Goal: Download file/media

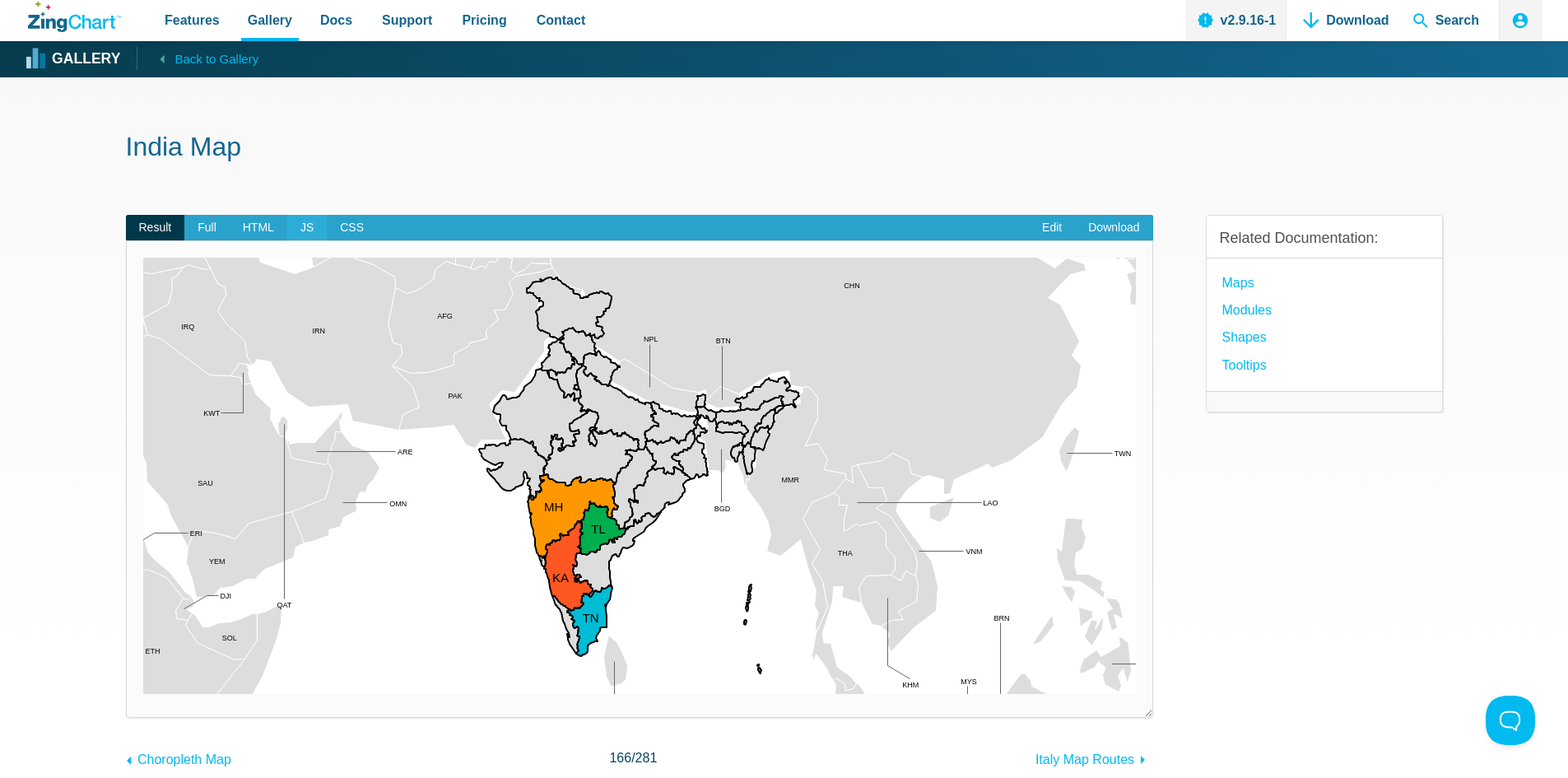
click at [310, 231] on span "JS" at bounding box center [307, 228] width 40 height 27
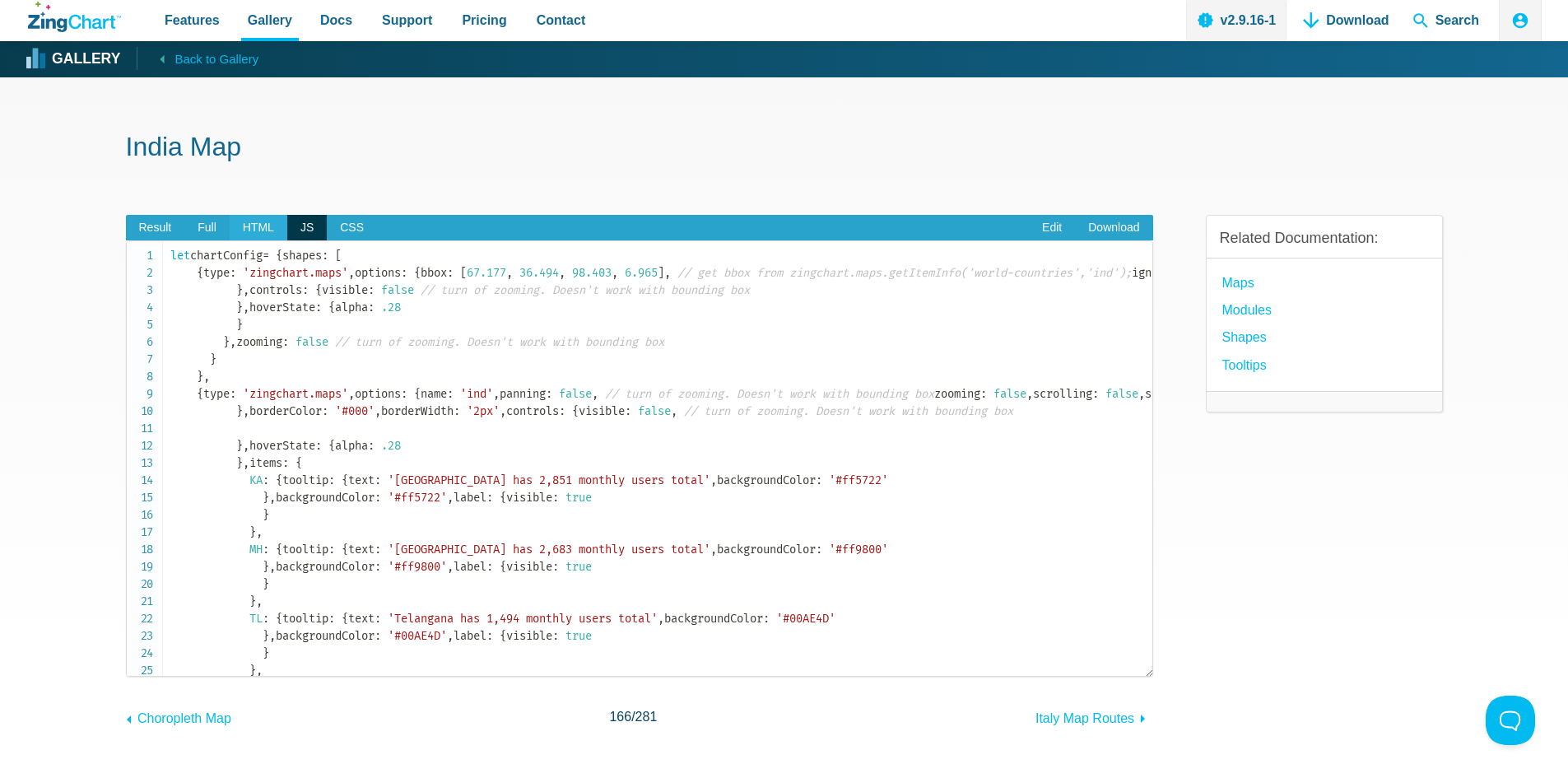
click at [248, 226] on span "HTML" at bounding box center [258, 228] width 58 height 27
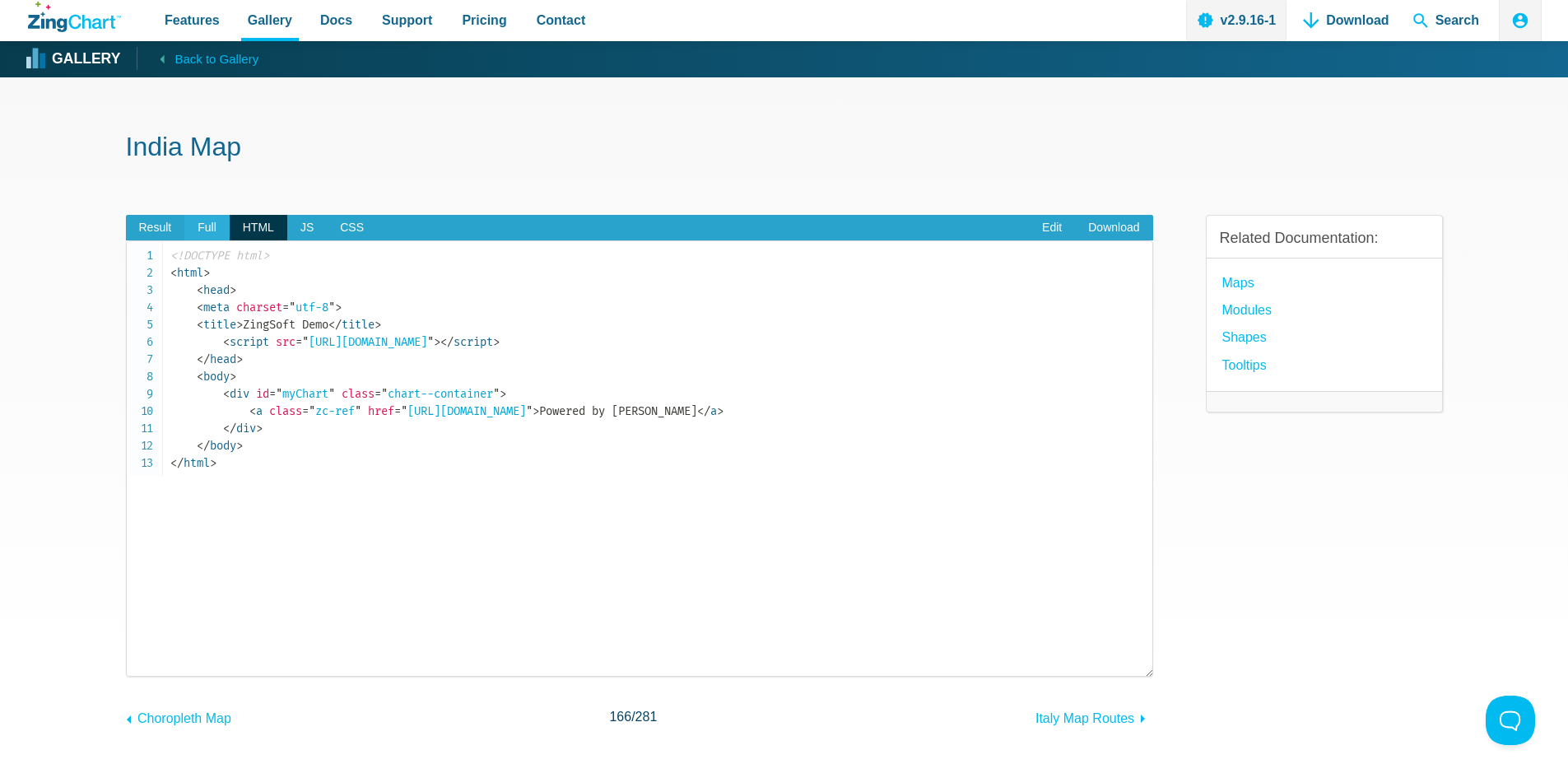
click at [222, 233] on span "Full" at bounding box center [207, 228] width 45 height 27
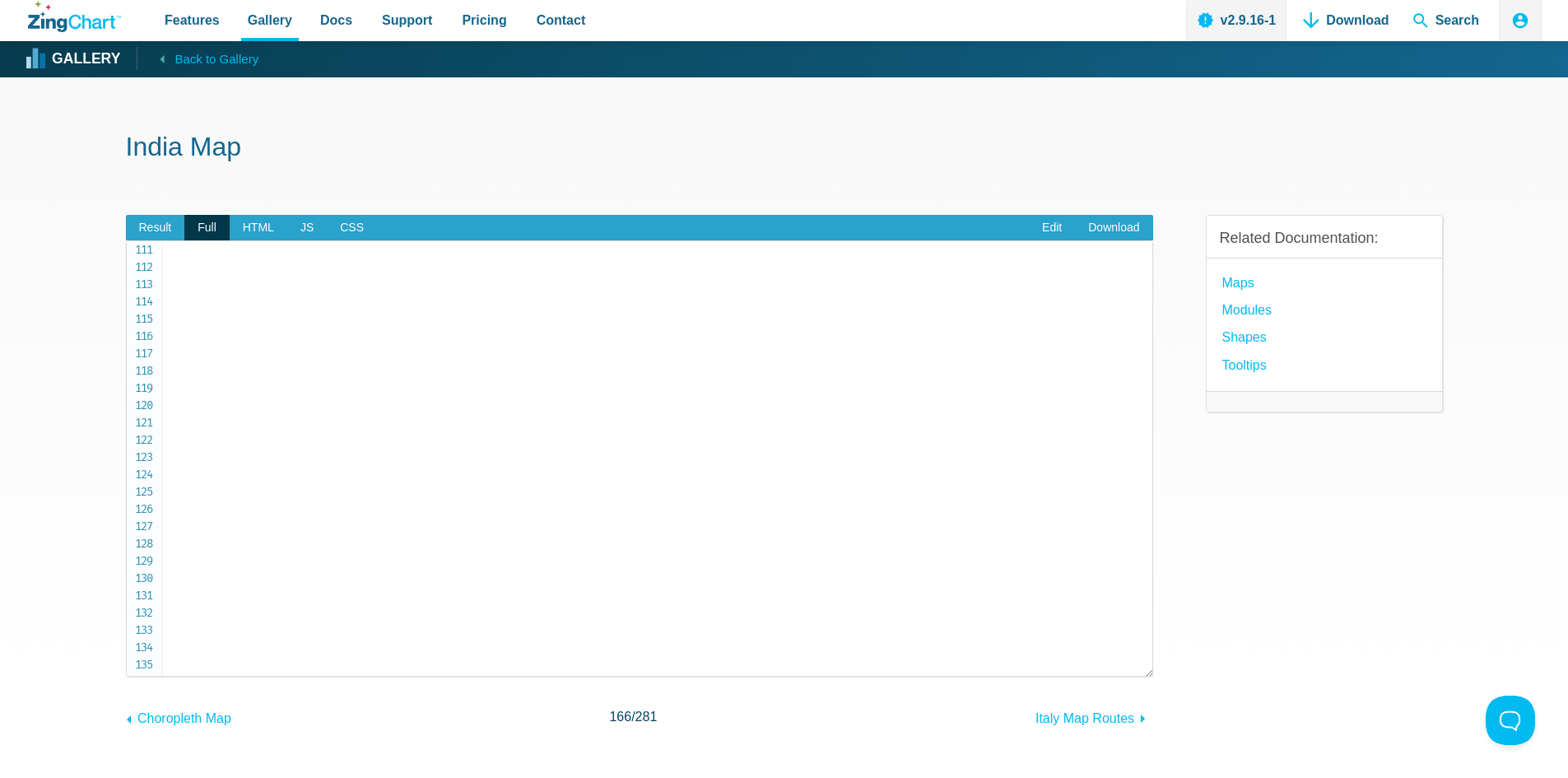
scroll to position [1910, 0]
click at [163, 223] on span "Result" at bounding box center [155, 228] width 60 height 27
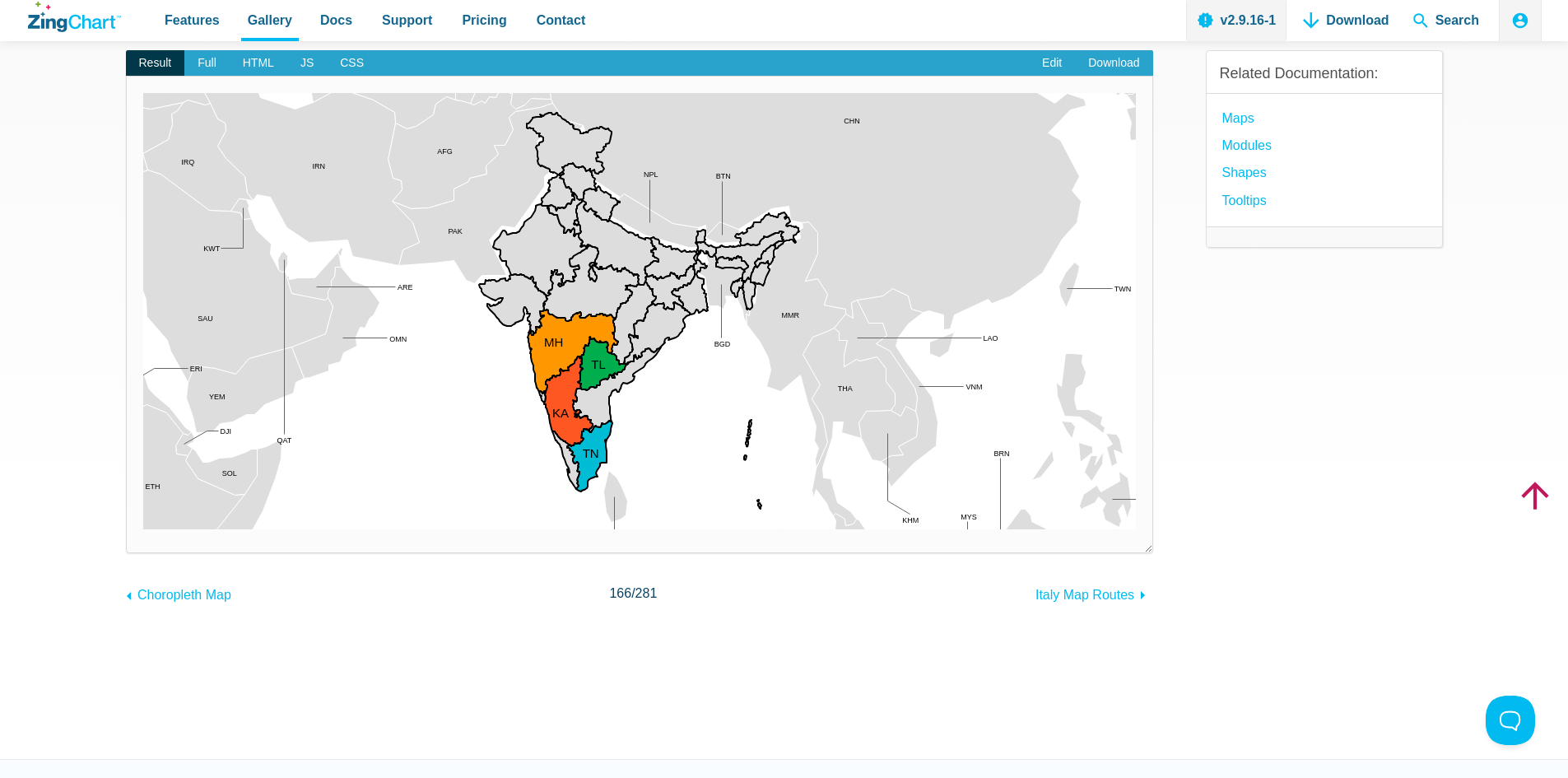
scroll to position [0, 0]
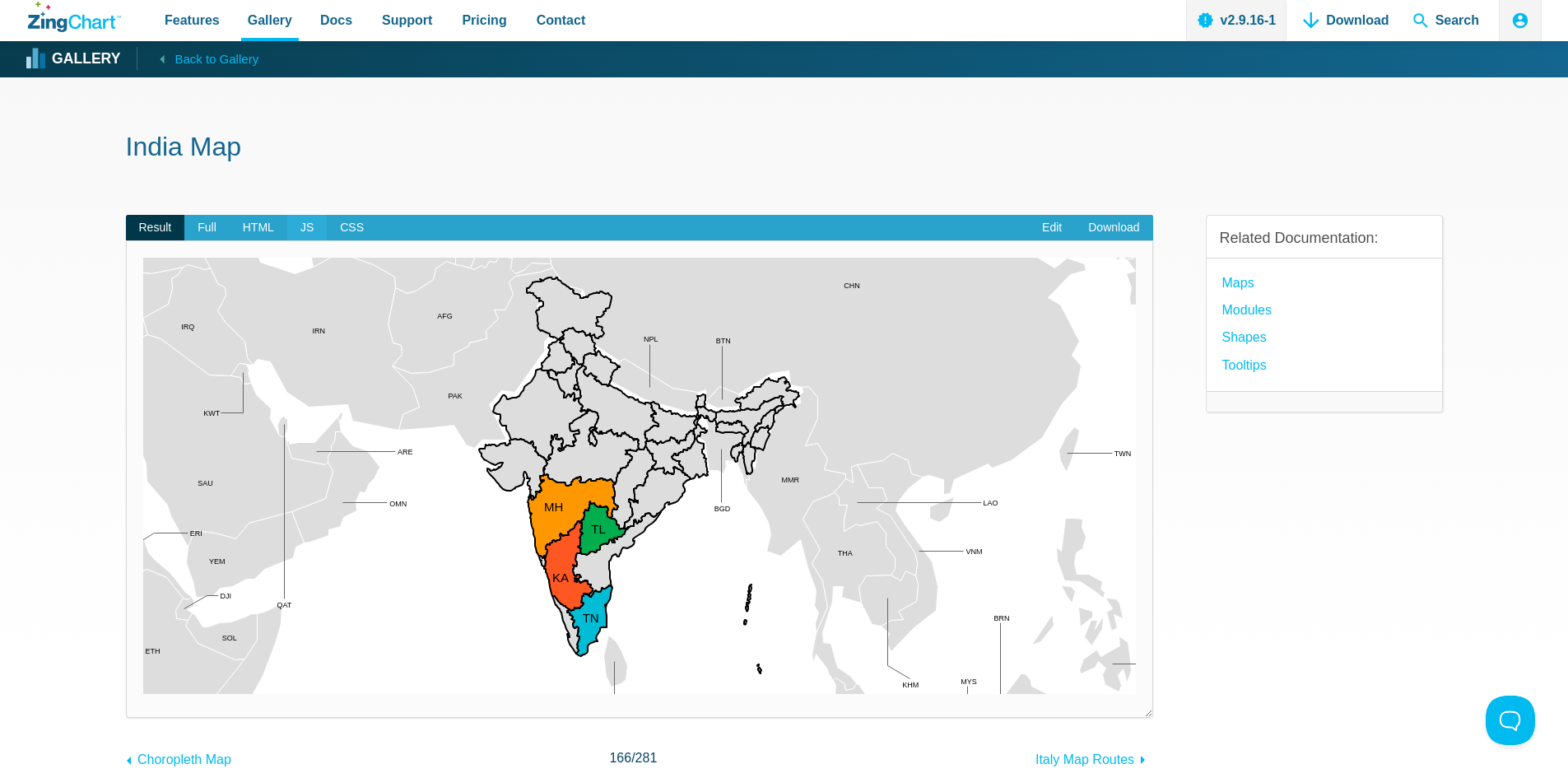
click at [299, 215] on span "JS" at bounding box center [307, 228] width 40 height 27
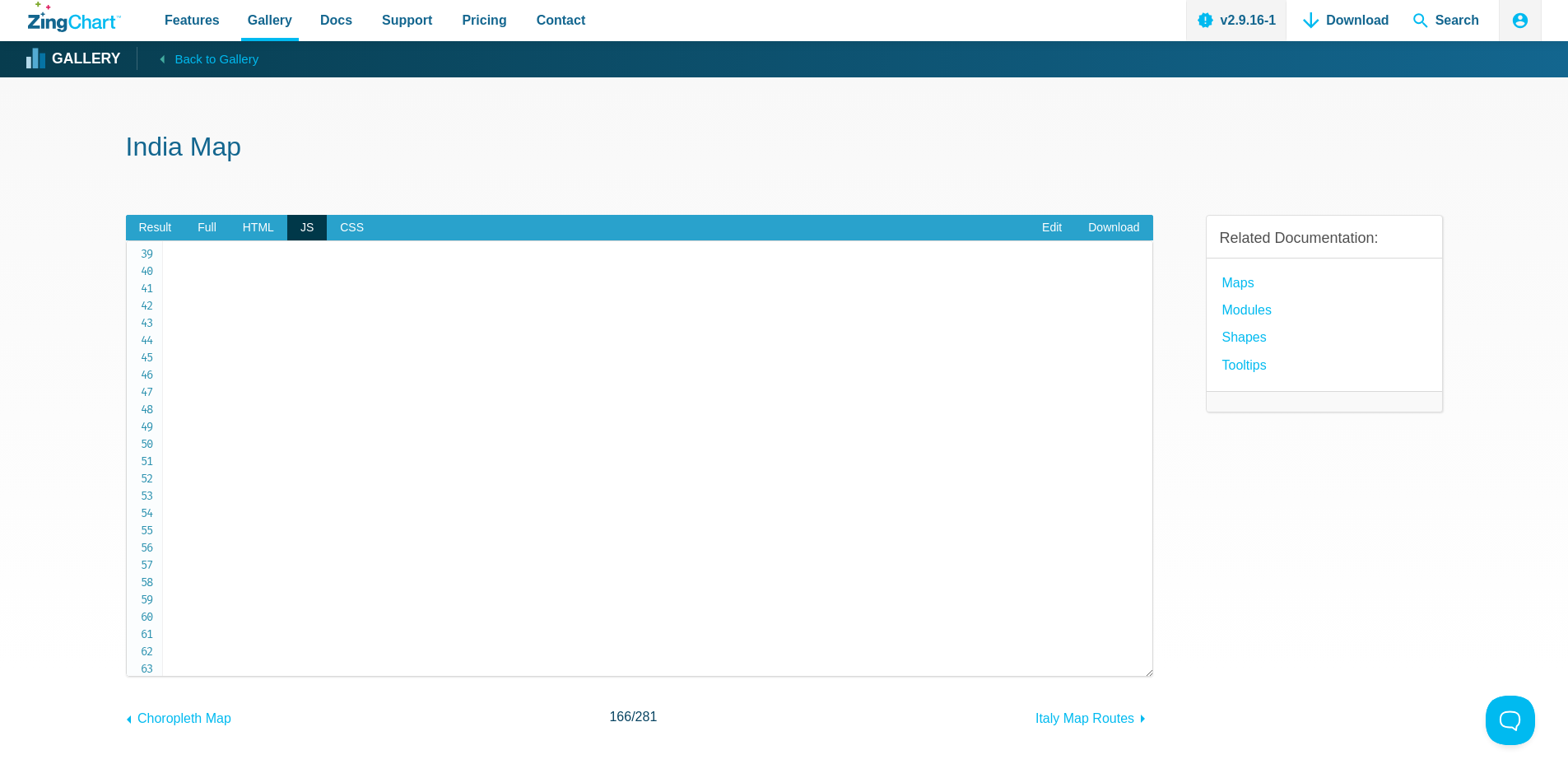
scroll to position [1235, 0]
click at [238, 234] on span "HTML" at bounding box center [258, 228] width 58 height 27
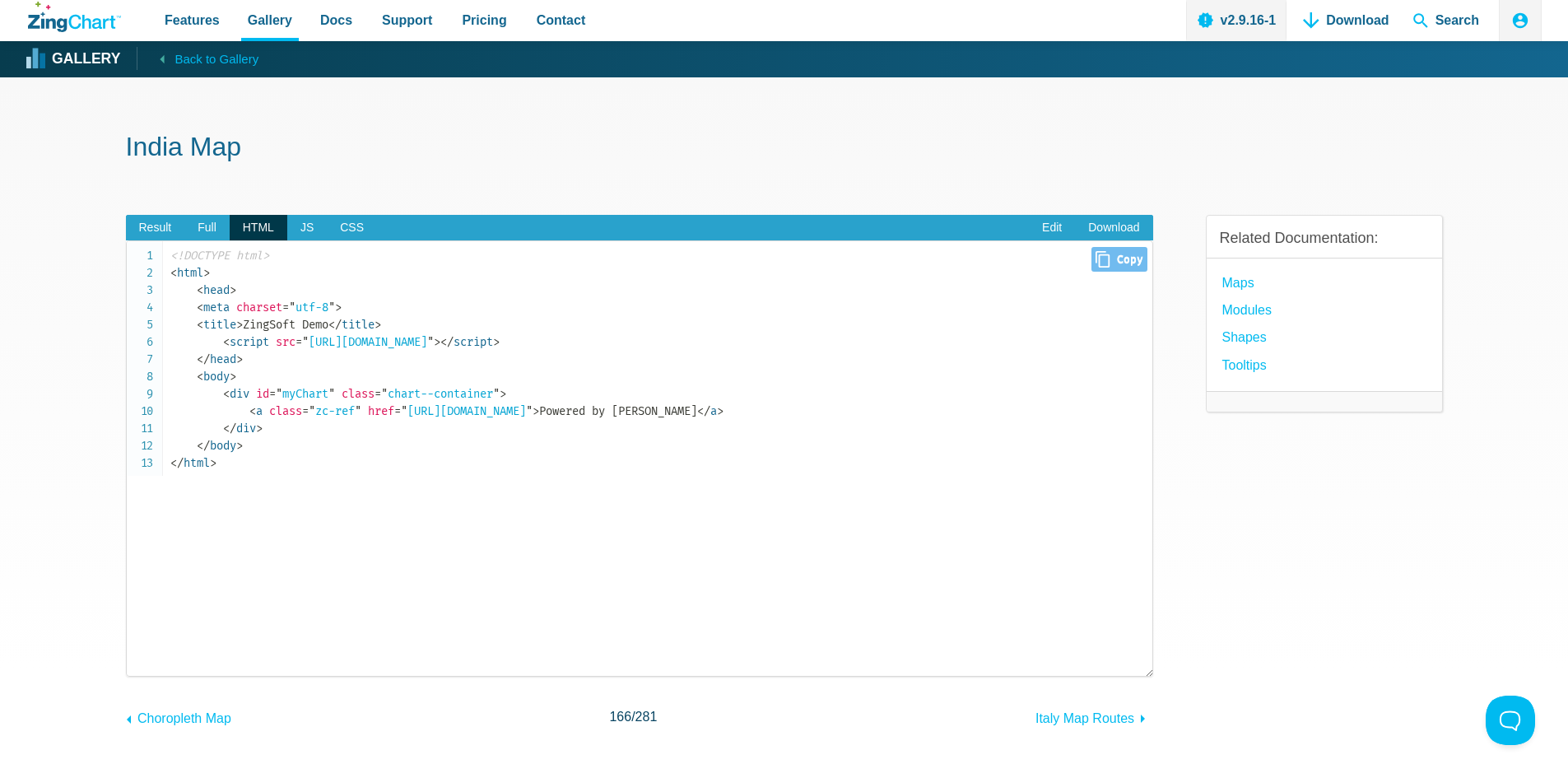
drag, startPoint x: 313, startPoint y: 342, endPoint x: 521, endPoint y: 350, distance: 208.2
click at [521, 350] on code "<!DOCTYPE html> < html > < head > < meta charset = " utf-8 " > < title > ZingSo…" at bounding box center [662, 359] width 982 height 225
click at [434, 347] on span """ at bounding box center [430, 342] width 7 height 14
drag, startPoint x: 605, startPoint y: 347, endPoint x: 327, endPoint y: 337, distance: 278.2
click at [327, 337] on span "= " [URL][DOMAIN_NAME] "" at bounding box center [365, 342] width 138 height 14
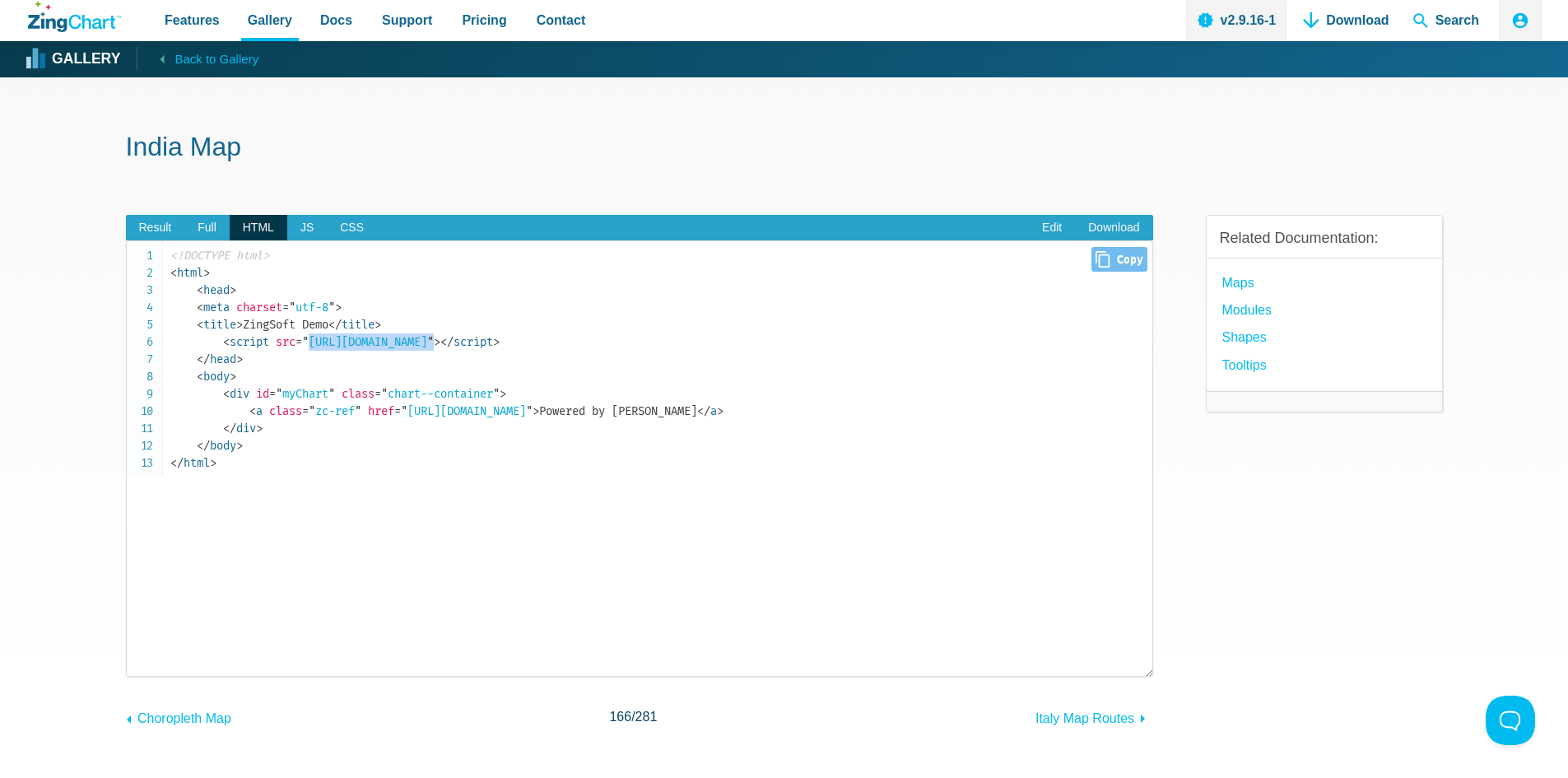
copy span "[URL][DOMAIN_NAME] ""
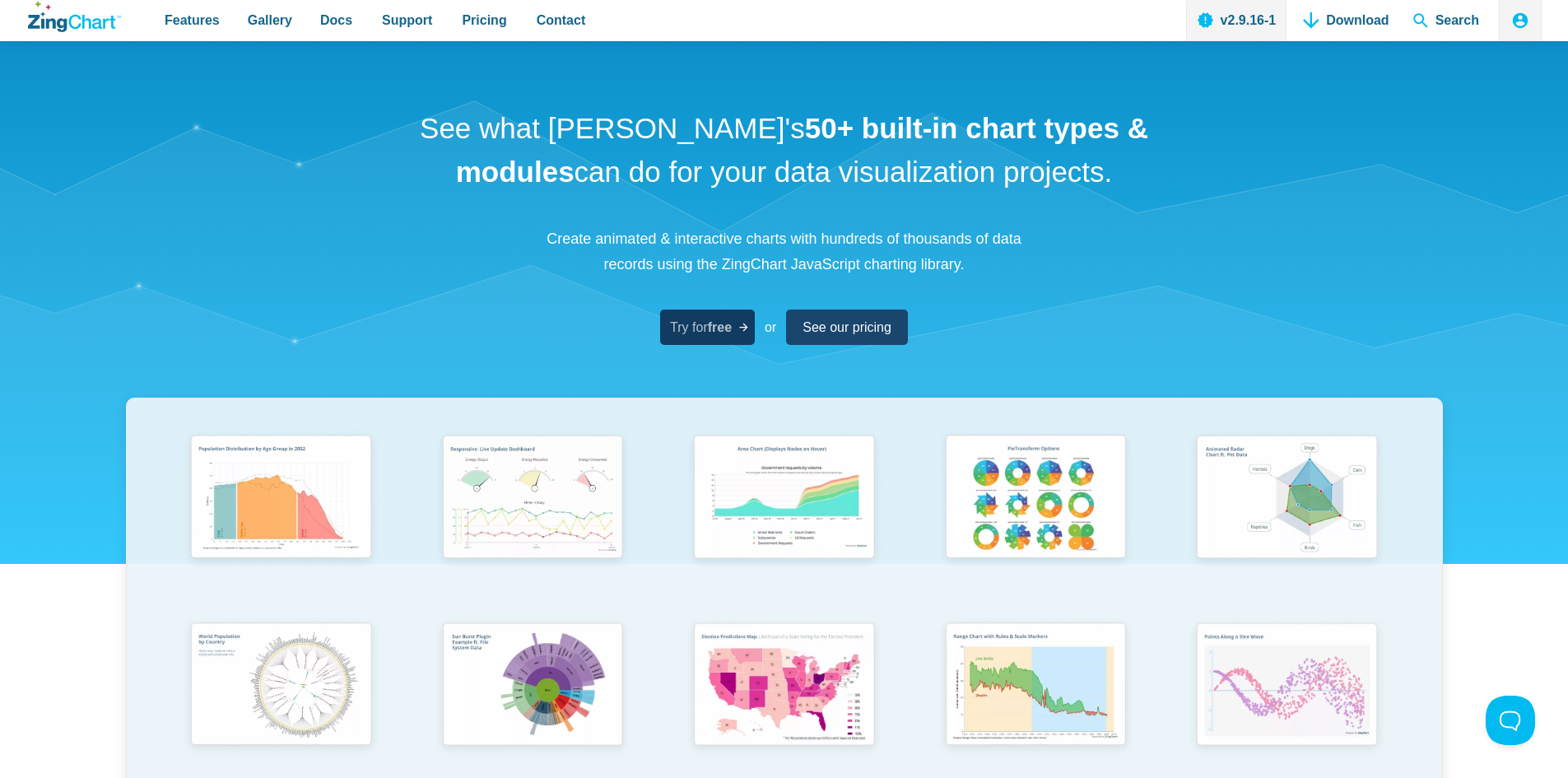
click at [701, 339] on link "Try for free" at bounding box center [707, 327] width 95 height 35
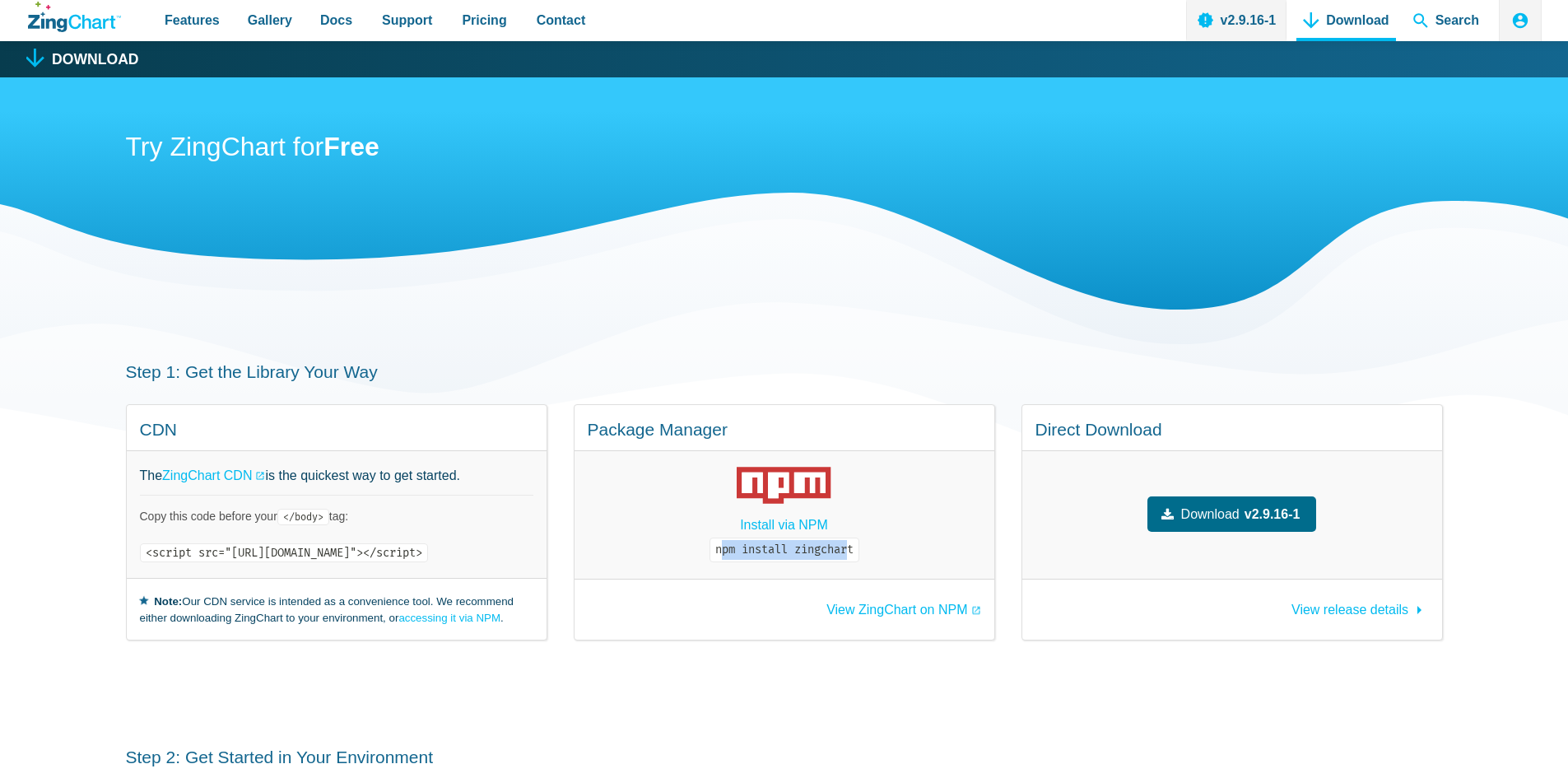
drag, startPoint x: 771, startPoint y: 550, endPoint x: 904, endPoint y: 553, distance: 133.0
click at [859, 553] on code "npm install zingchart" at bounding box center [785, 549] width 150 height 25
drag, startPoint x: 913, startPoint y: 552, endPoint x: 764, endPoint y: 549, distance: 149.0
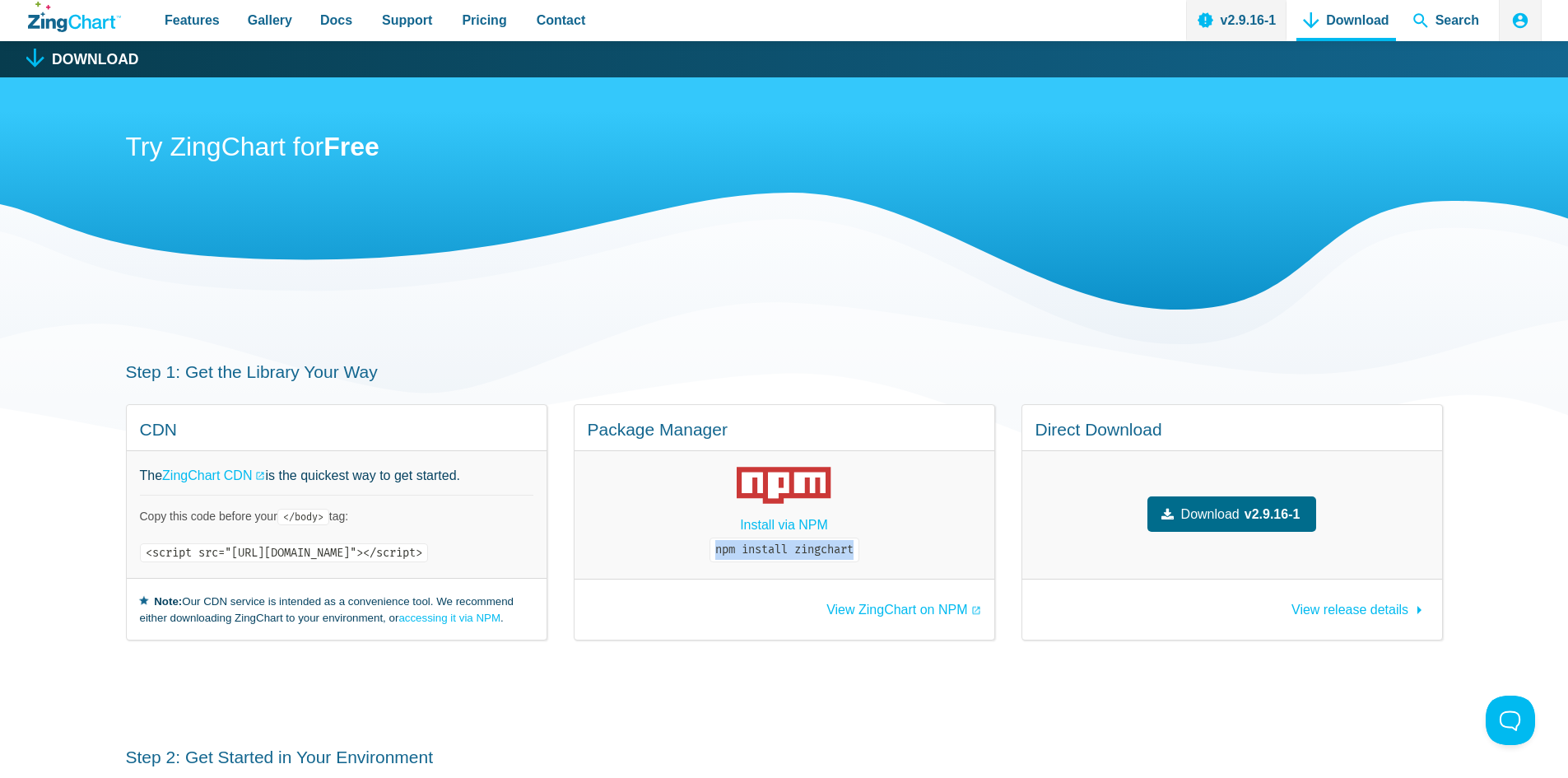
click at [764, 549] on code "npm install zingchart" at bounding box center [785, 549] width 150 height 25
copy code "npm install zingchart"
drag, startPoint x: 859, startPoint y: 534, endPoint x: 865, endPoint y: 542, distance: 10.0
click at [828, 534] on link "Install via NPM" at bounding box center [784, 525] width 88 height 22
click at [859, 549] on code "npm install zingchart" at bounding box center [785, 549] width 150 height 25
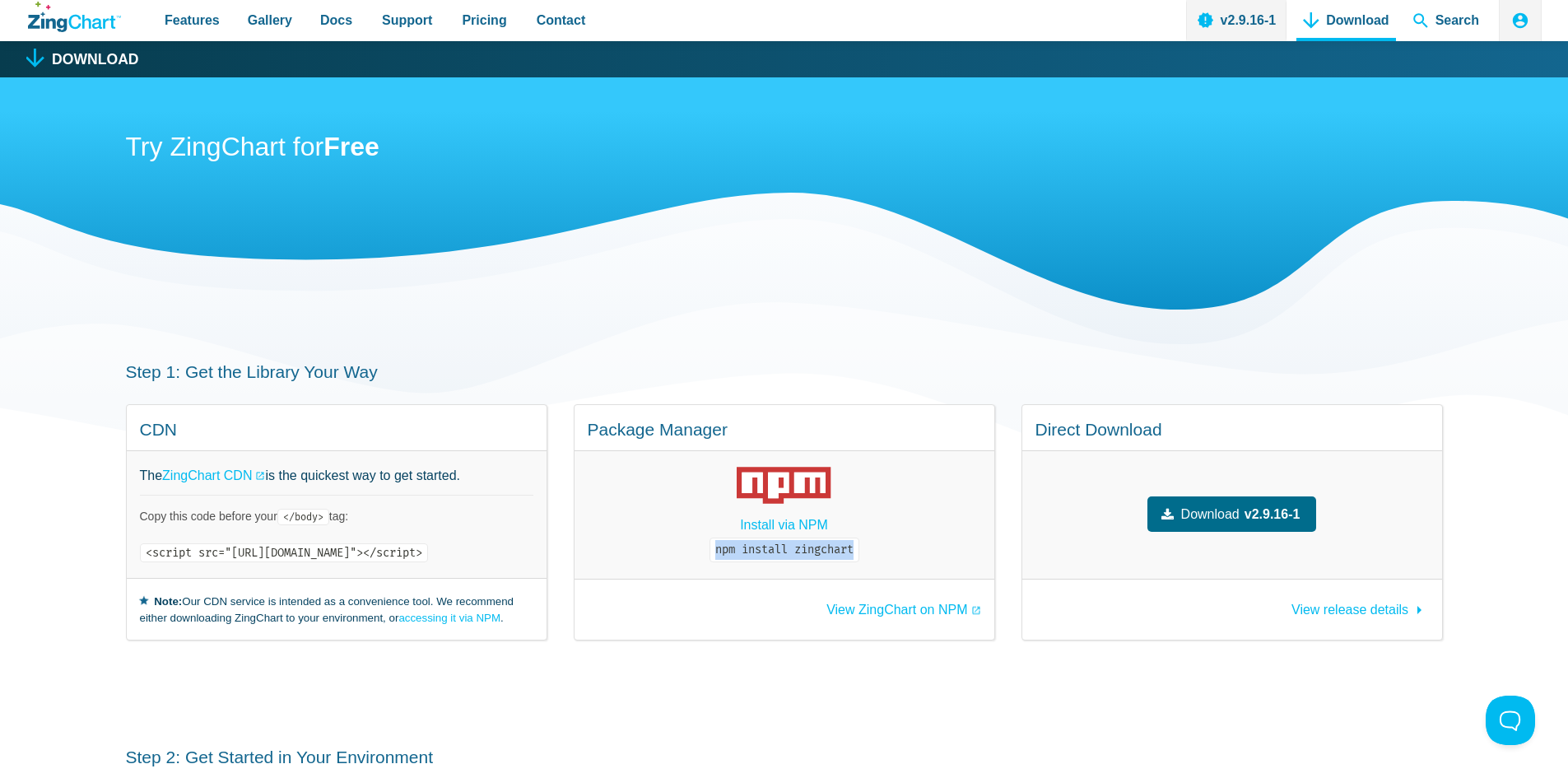
drag, startPoint x: 913, startPoint y: 550, endPoint x: 755, endPoint y: 552, distance: 158.0
click at [755, 552] on div "Install via NPM npm install zingchart" at bounding box center [784, 515] width 420 height 128
copy code "npm install zingchart"
